Goal: Transaction & Acquisition: Purchase product/service

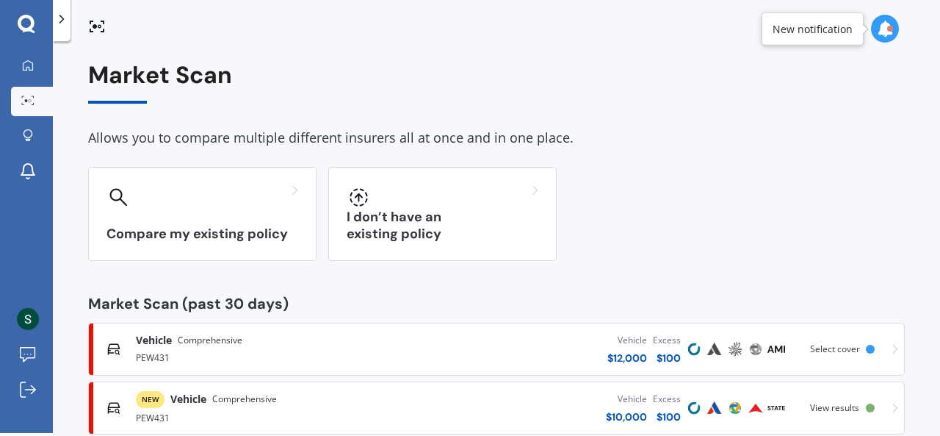
scroll to position [93, 0]
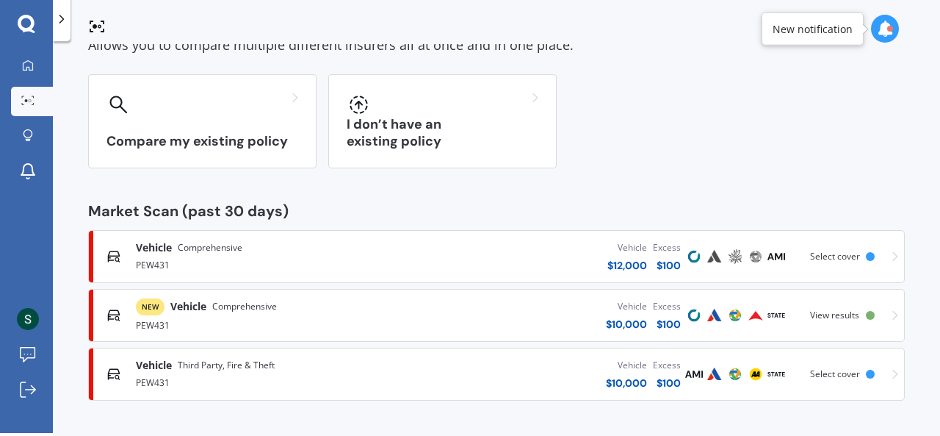
click at [506, 298] on div "Vehicle $ 10,000 Excess $ 100" at bounding box center [539, 315] width 289 height 44
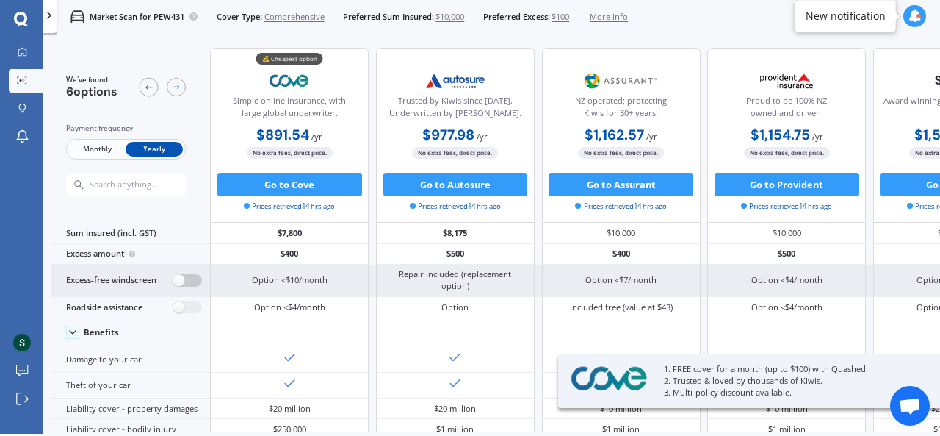
click at [189, 283] on label at bounding box center [187, 280] width 29 height 12
radio input "true"
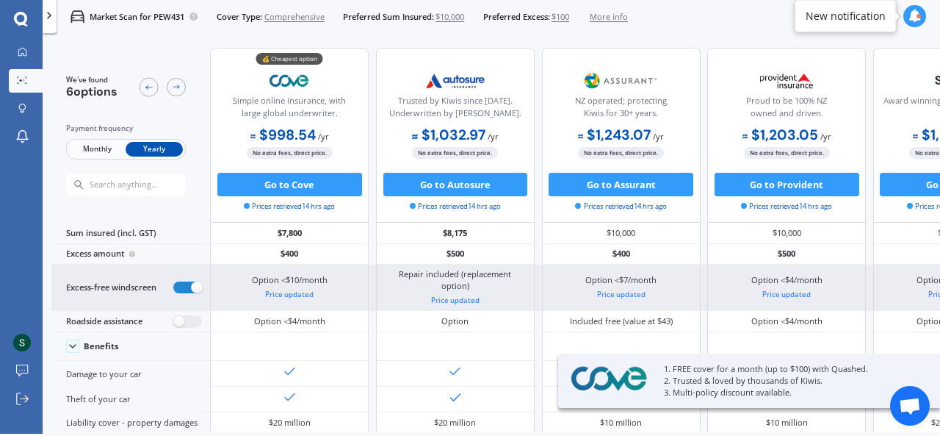
click at [189, 301] on div "Excess-free windscreen" at bounding box center [130, 287] width 159 height 46
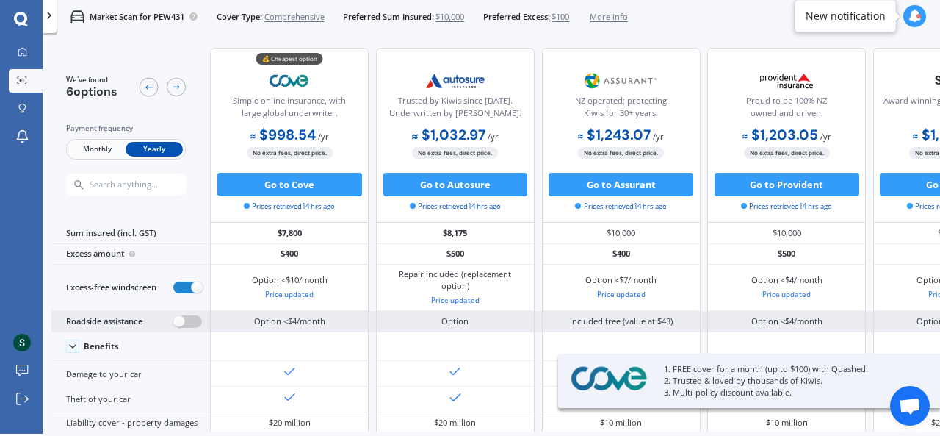
click at [189, 319] on label at bounding box center [187, 321] width 29 height 12
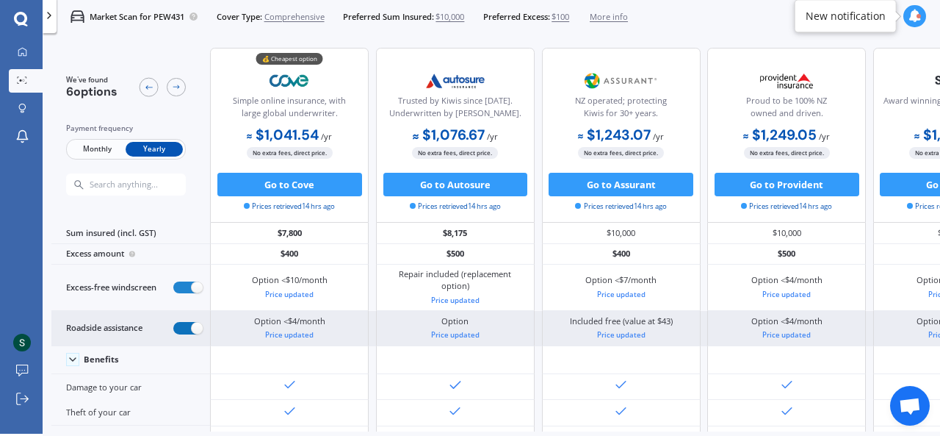
radio input "true"
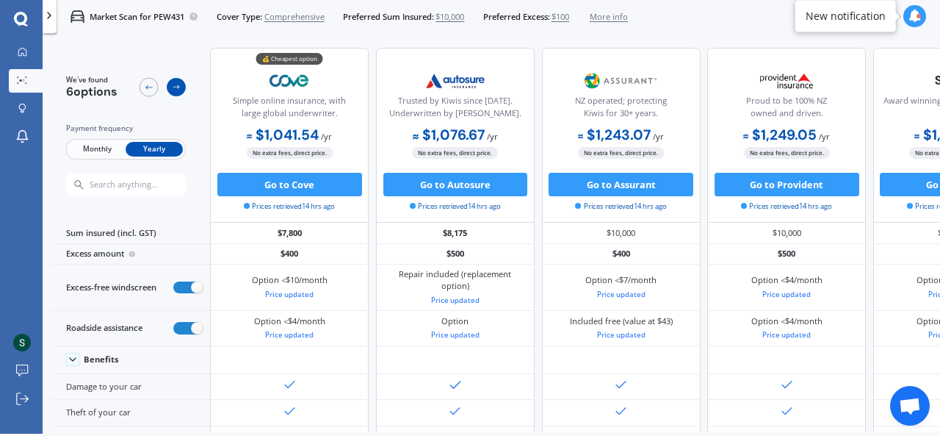
click at [172, 80] on div at bounding box center [176, 87] width 19 height 19
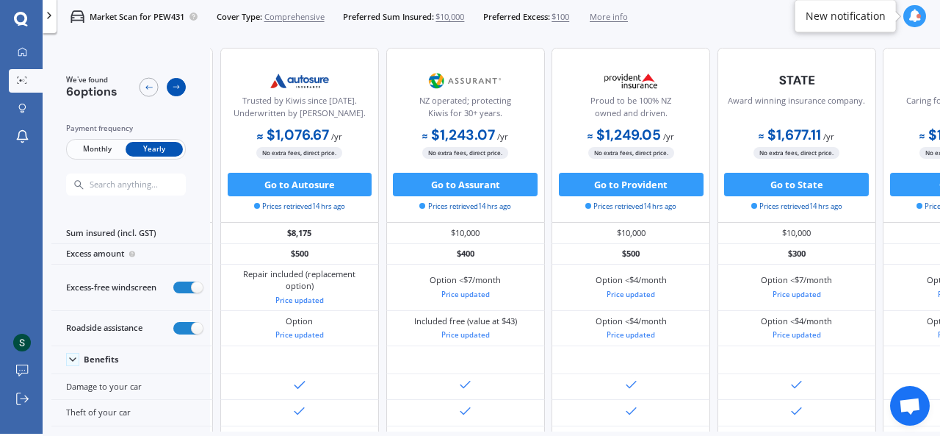
scroll to position [0, 198]
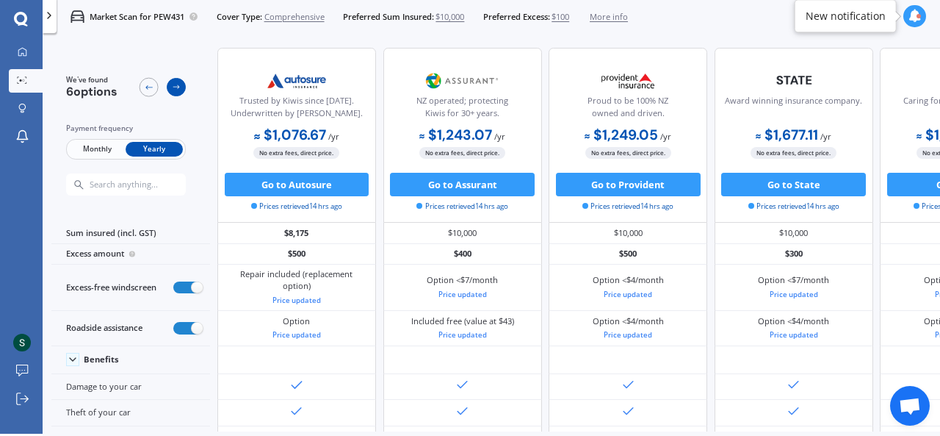
click at [172, 80] on div at bounding box center [176, 87] width 19 height 19
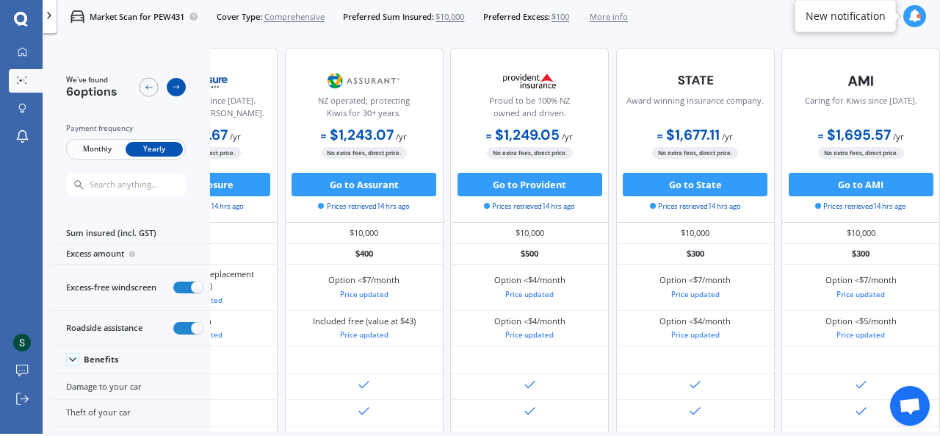
click at [172, 80] on div at bounding box center [176, 87] width 19 height 19
click at [150, 87] on icon at bounding box center [148, 86] width 7 height 4
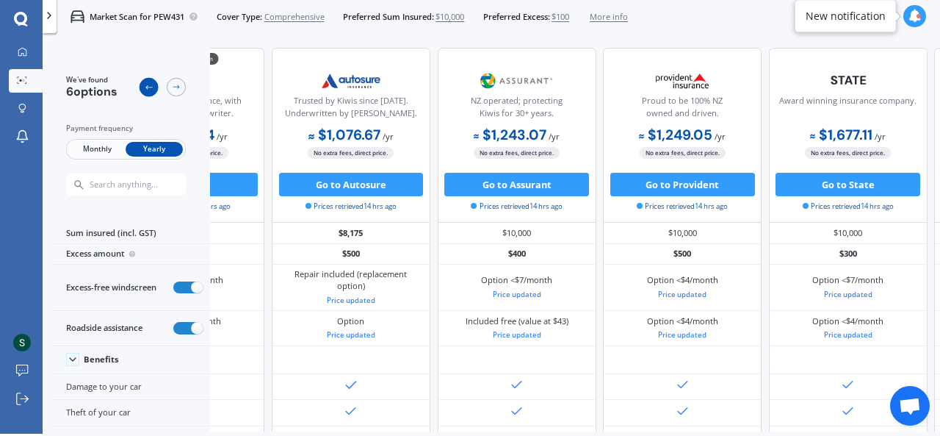
click at [150, 87] on icon at bounding box center [148, 86] width 7 height 4
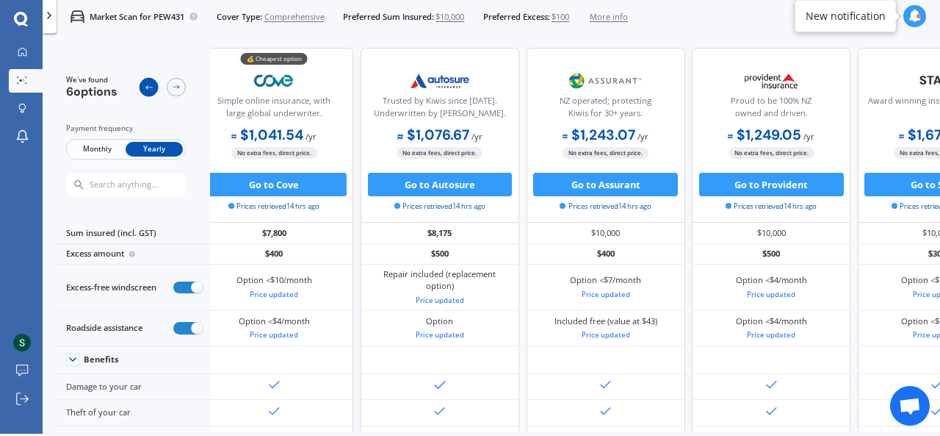
scroll to position [0, 0]
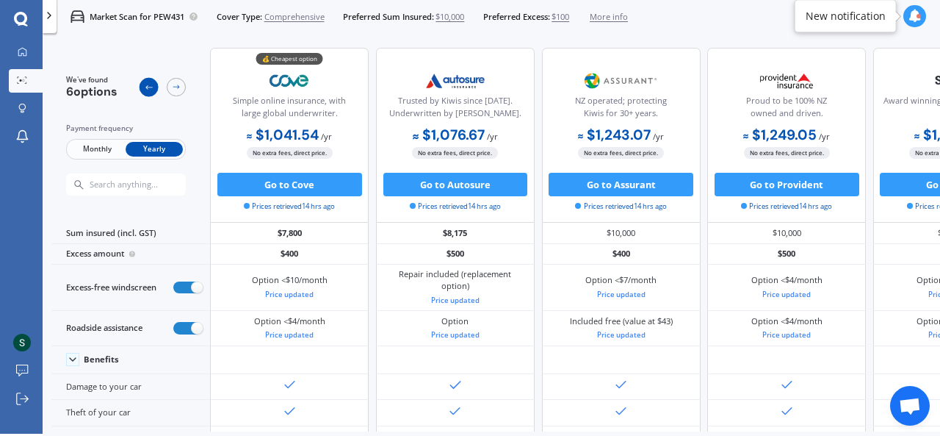
click at [150, 87] on icon at bounding box center [148, 86] width 7 height 4
